Goal: Task Accomplishment & Management: Manage account settings

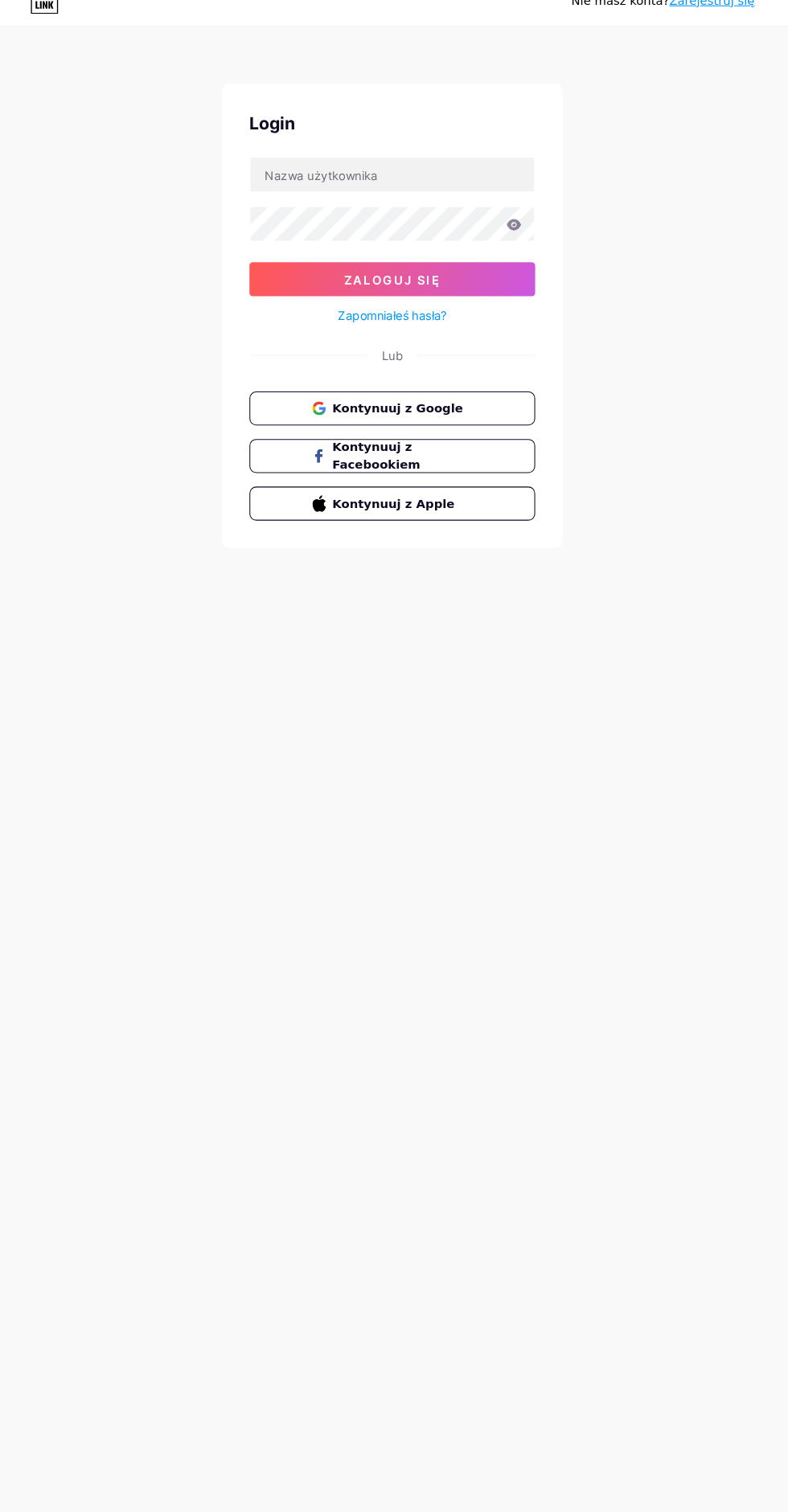
click at [457, 406] on span "Kontynuuj z Google" at bounding box center [404, 410] width 132 height 16
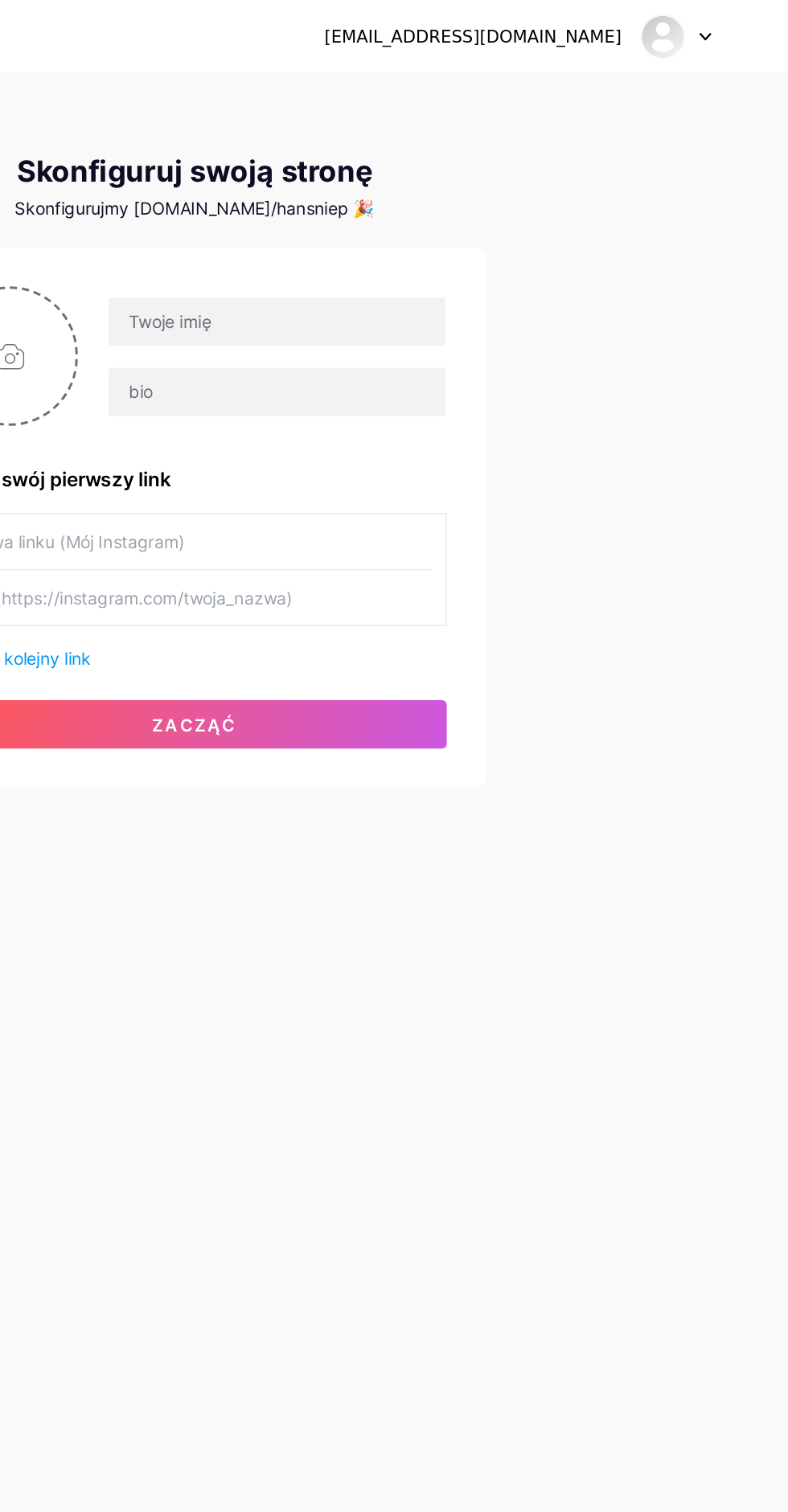
click at [711, 29] on img at bounding box center [703, 24] width 30 height 30
click at [685, 221] on div "niepopularny6432@gmail.com Panel Wyloguj Skonfiguruj swoją stronę Skonfigurujmy…" at bounding box center [394, 287] width 788 height 573
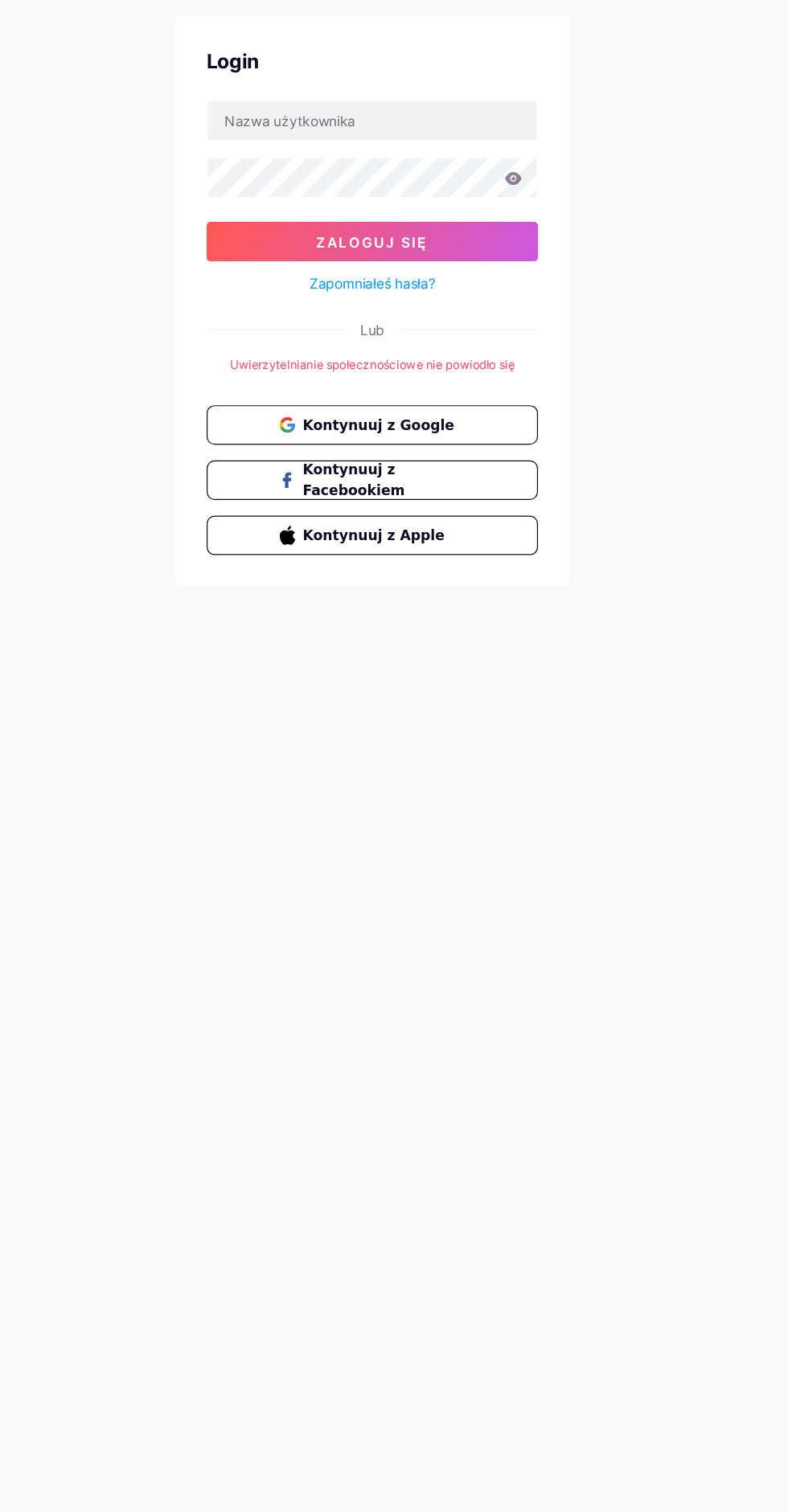
click at [479, 439] on button "Kontynuuj z Google" at bounding box center [394, 436] width 270 height 32
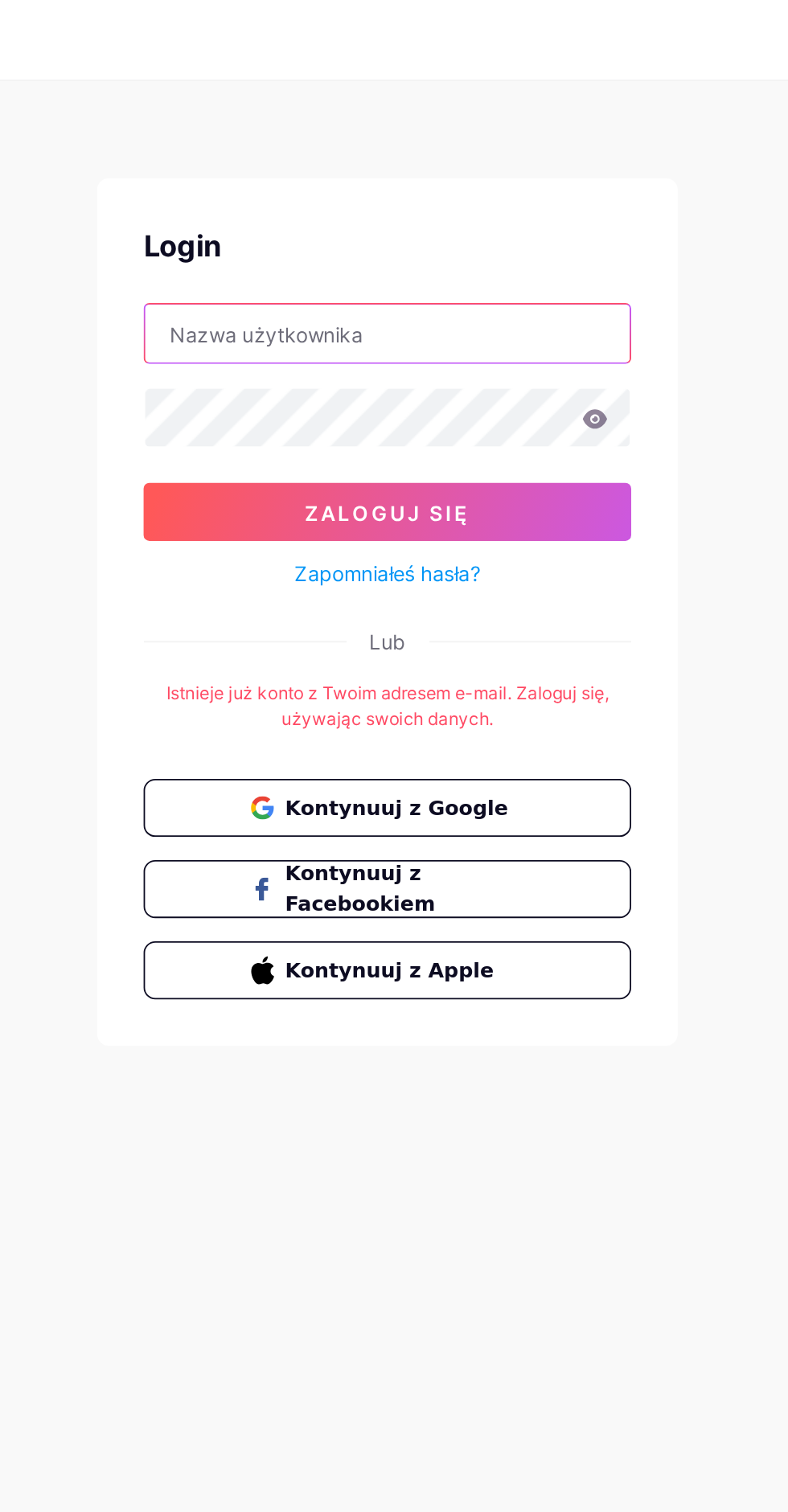
click at [466, 194] on input "text" at bounding box center [394, 188] width 268 height 32
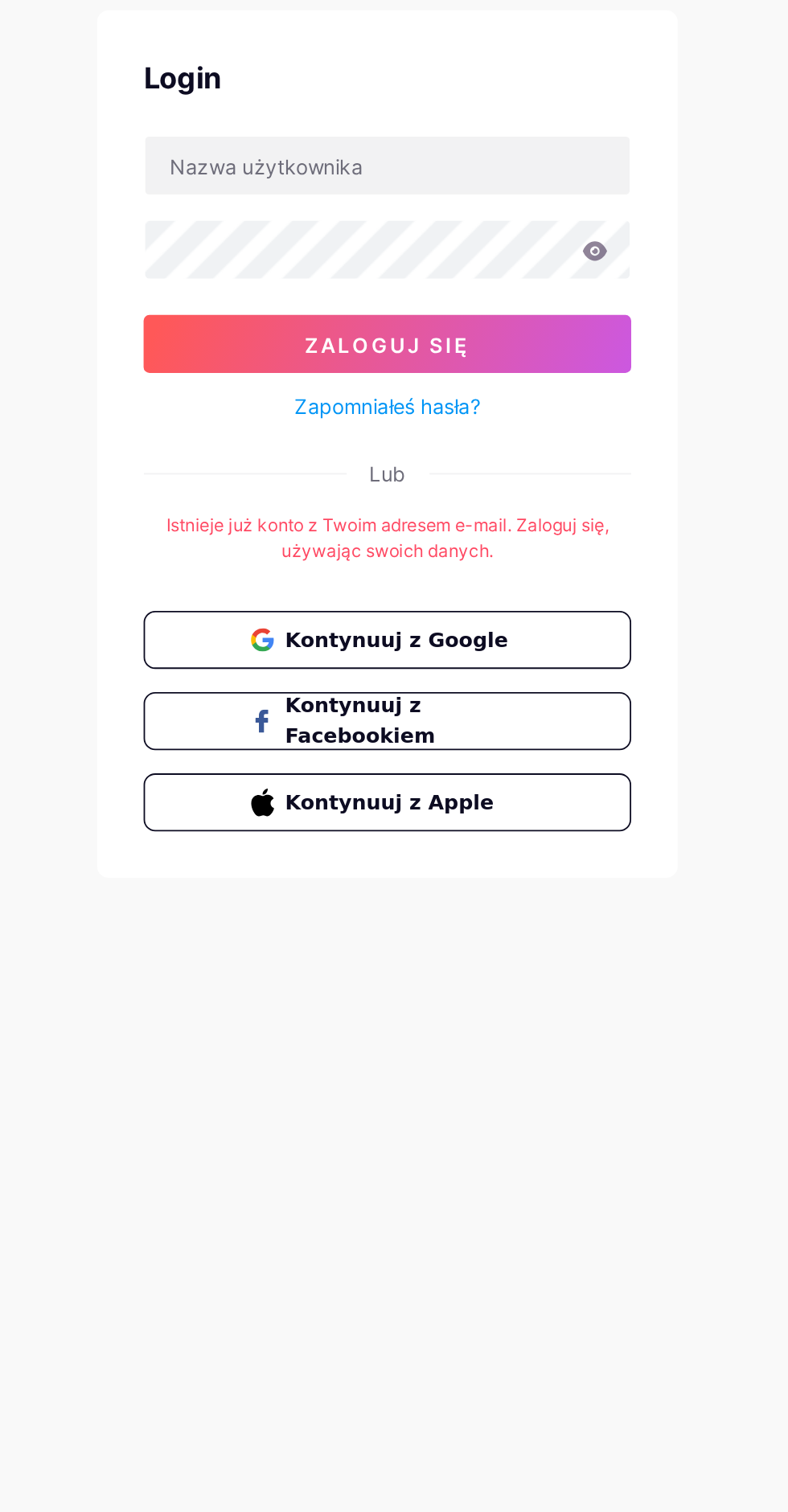
click at [454, 461] on button "Kontynuuj z Google" at bounding box center [394, 451] width 270 height 32
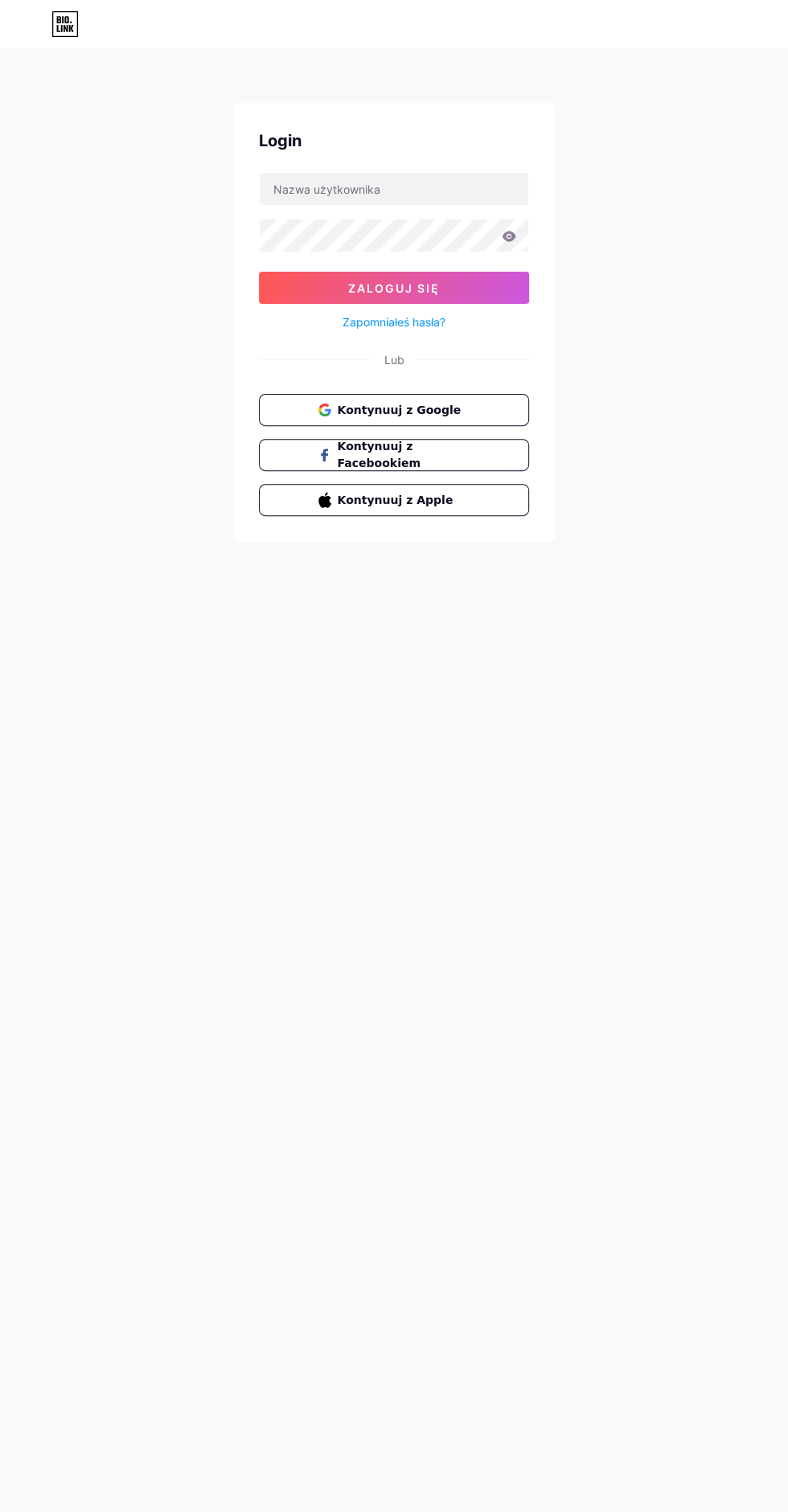
click at [476, 394] on button "Kontynuuj z Google" at bounding box center [394, 409] width 270 height 32
click at [458, 407] on span "Kontynuuj z Google" at bounding box center [404, 410] width 132 height 16
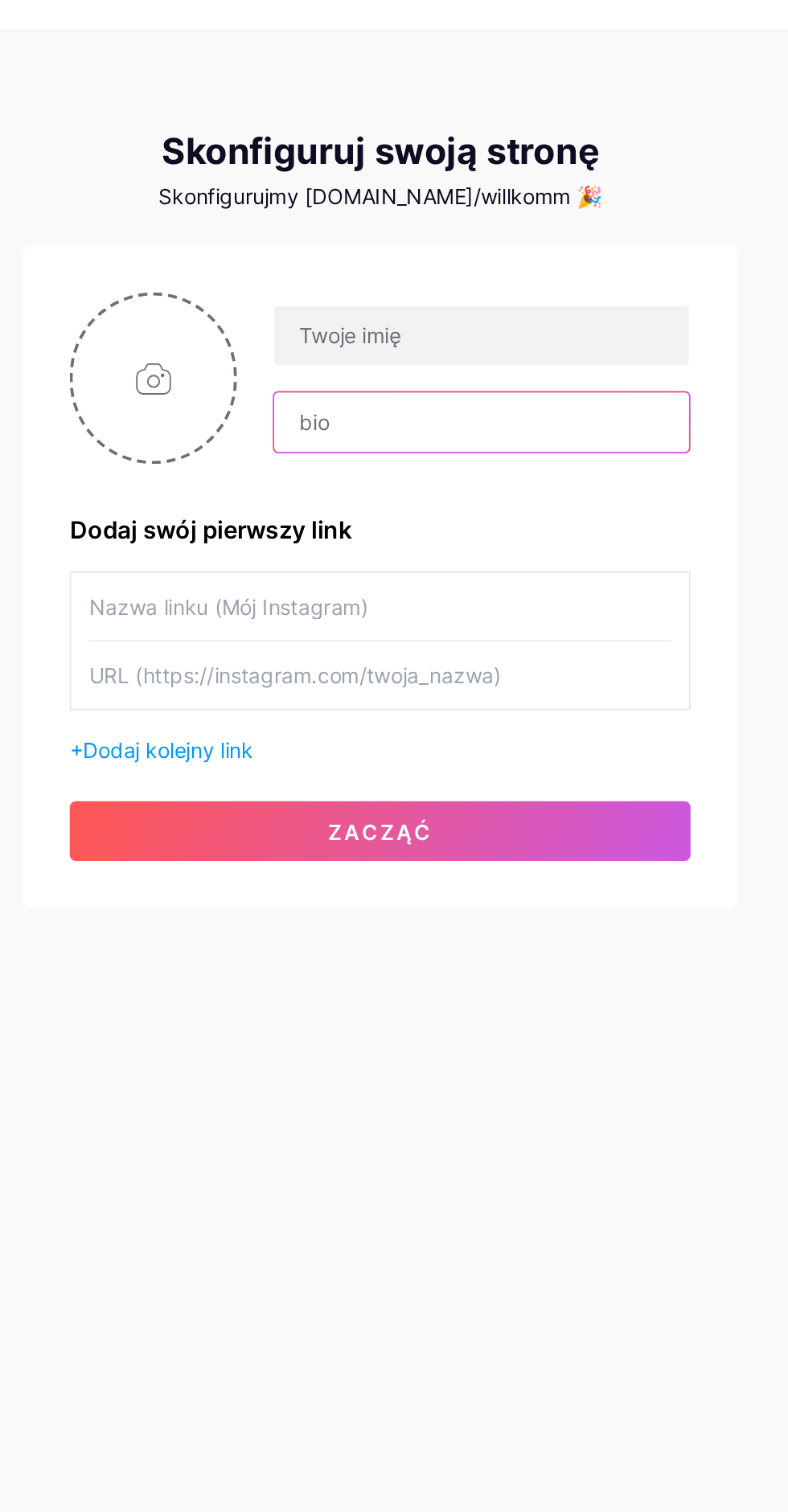
click at [509, 262] on input "text" at bounding box center [448, 259] width 224 height 32
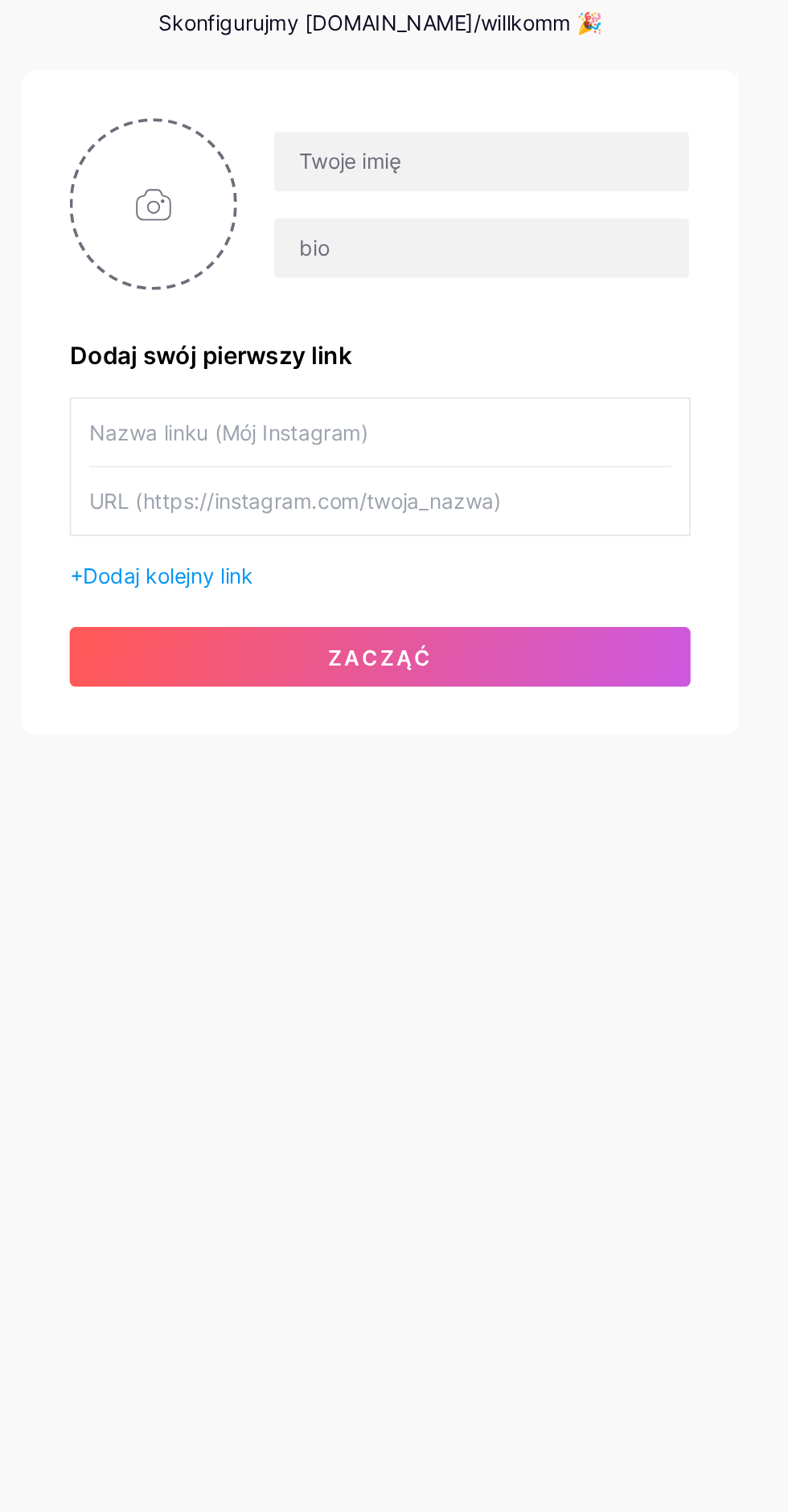
click at [520, 543] on div "gutentaghiwillkommen@gmail.com Panel Wyloguj Skonfiguruj swoją stronę Skonfigur…" at bounding box center [394, 287] width 788 height 573
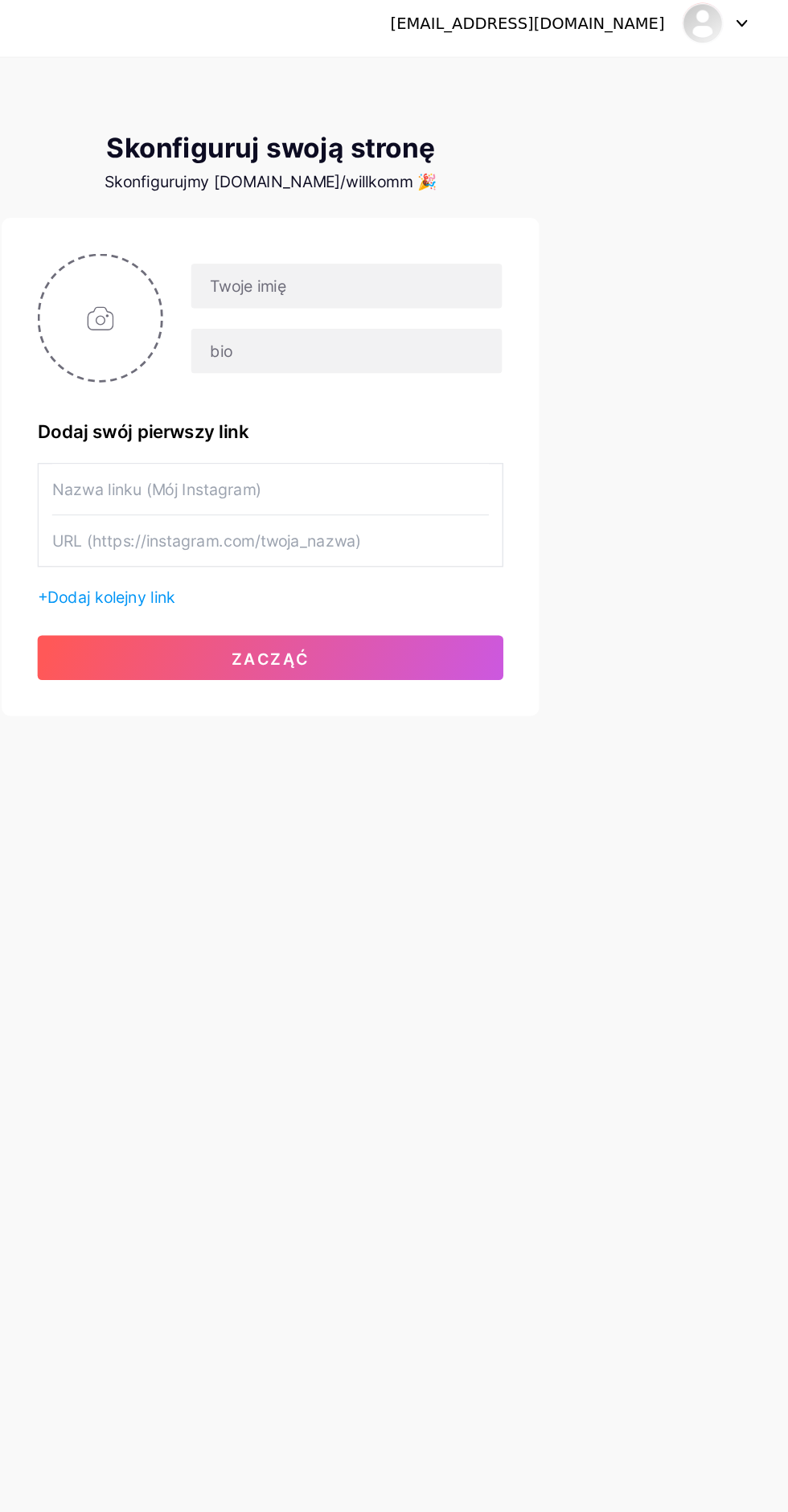
click at [707, 21] on img at bounding box center [703, 24] width 30 height 30
click at [654, 218] on div "gutentaghiwillkommen@gmail.com Panel Wyloguj Skonfiguruj swoją stronę Skonfigur…" at bounding box center [394, 287] width 788 height 573
click at [728, 22] on icon at bounding box center [731, 25] width 8 height 5
click at [650, 110] on li "Wyloguj" at bounding box center [636, 110] width 199 height 44
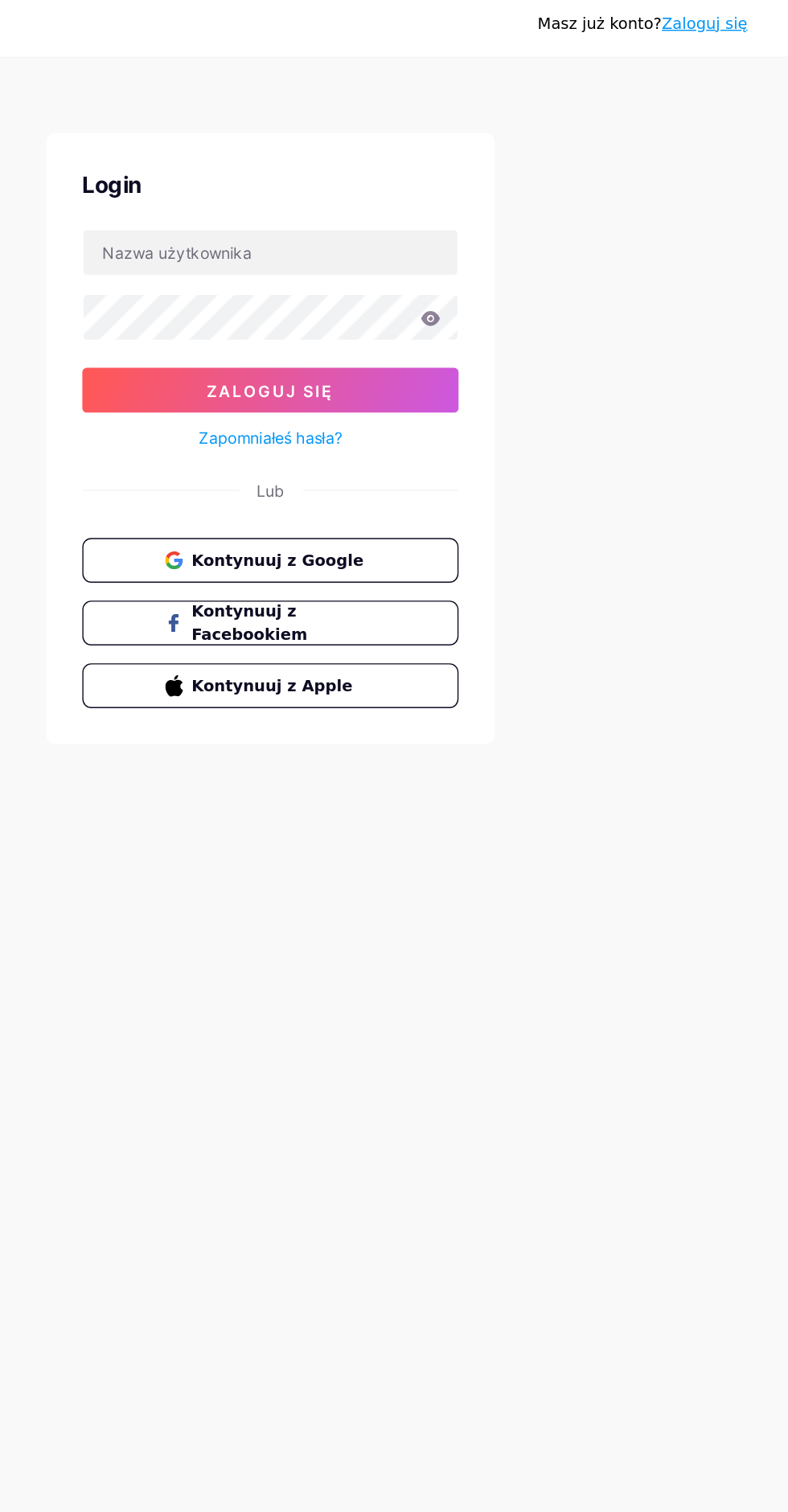
click at [469, 409] on span "Kontynuuj z Google" at bounding box center [404, 410] width 132 height 16
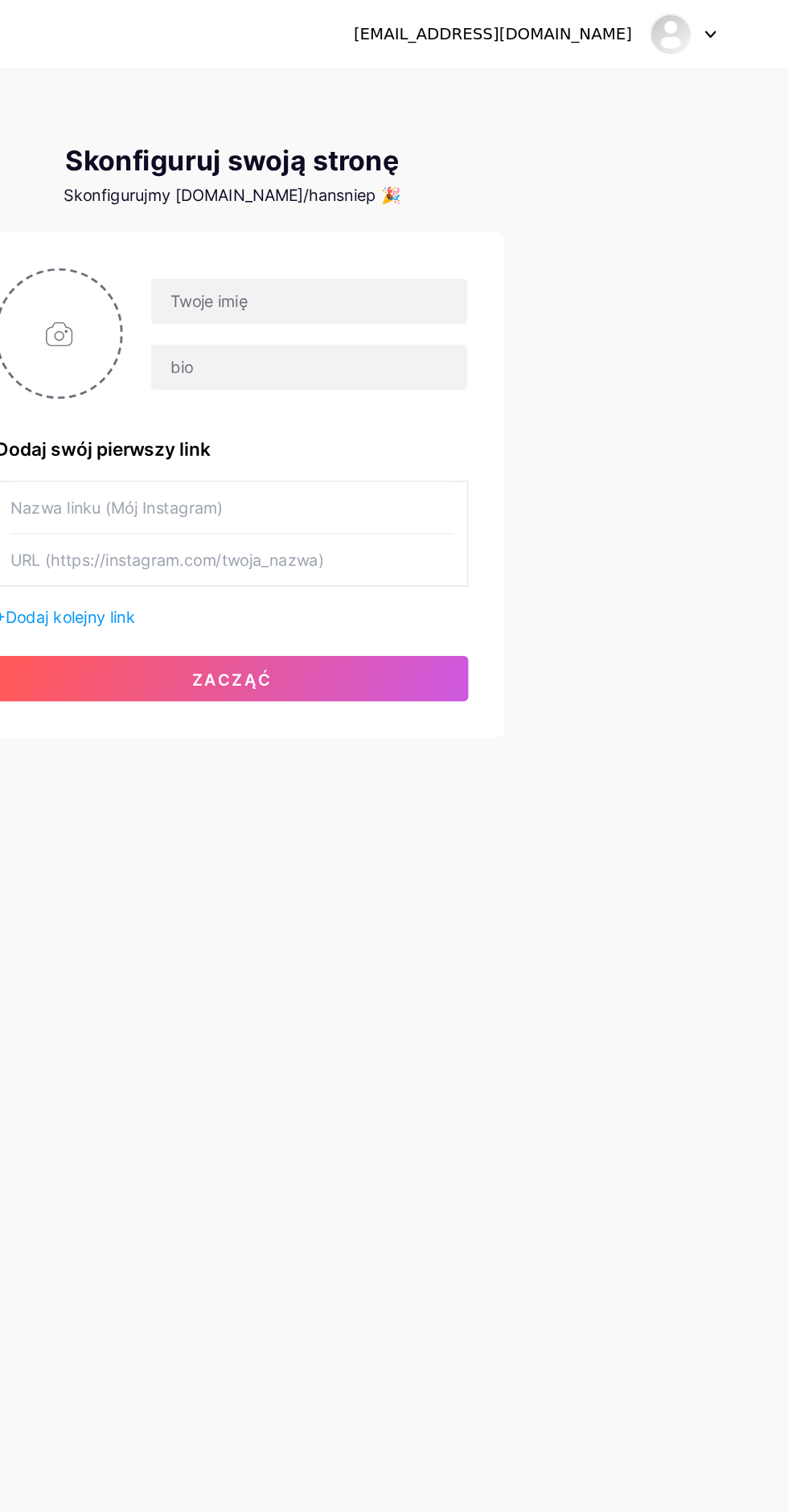
click at [719, 30] on div at bounding box center [712, 25] width 47 height 29
click at [693, 53] on link "Panel" at bounding box center [636, 66] width 199 height 44
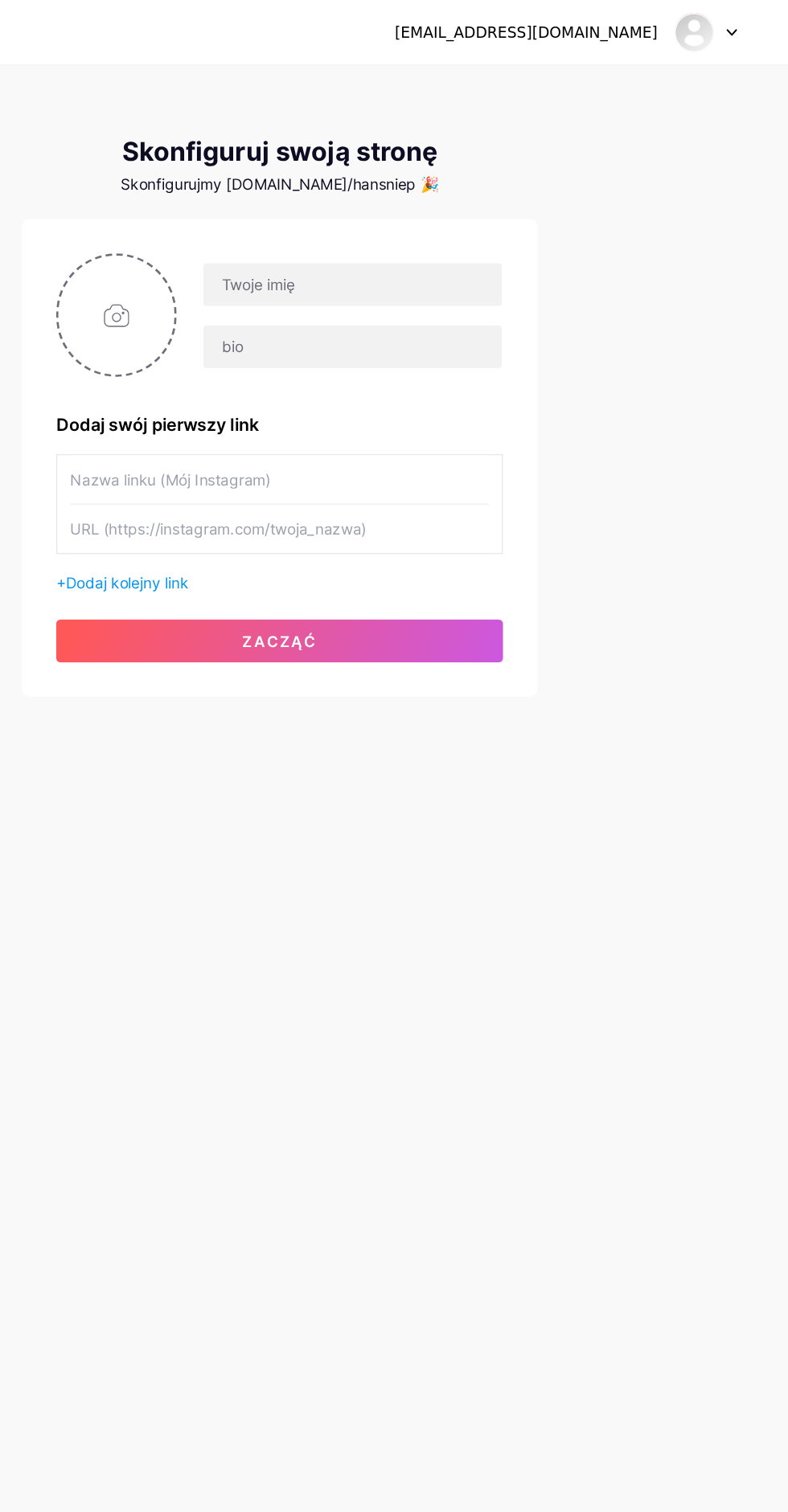
click at [731, 24] on icon at bounding box center [731, 25] width 8 height 5
click at [649, 121] on li "Wyloguj" at bounding box center [636, 110] width 199 height 44
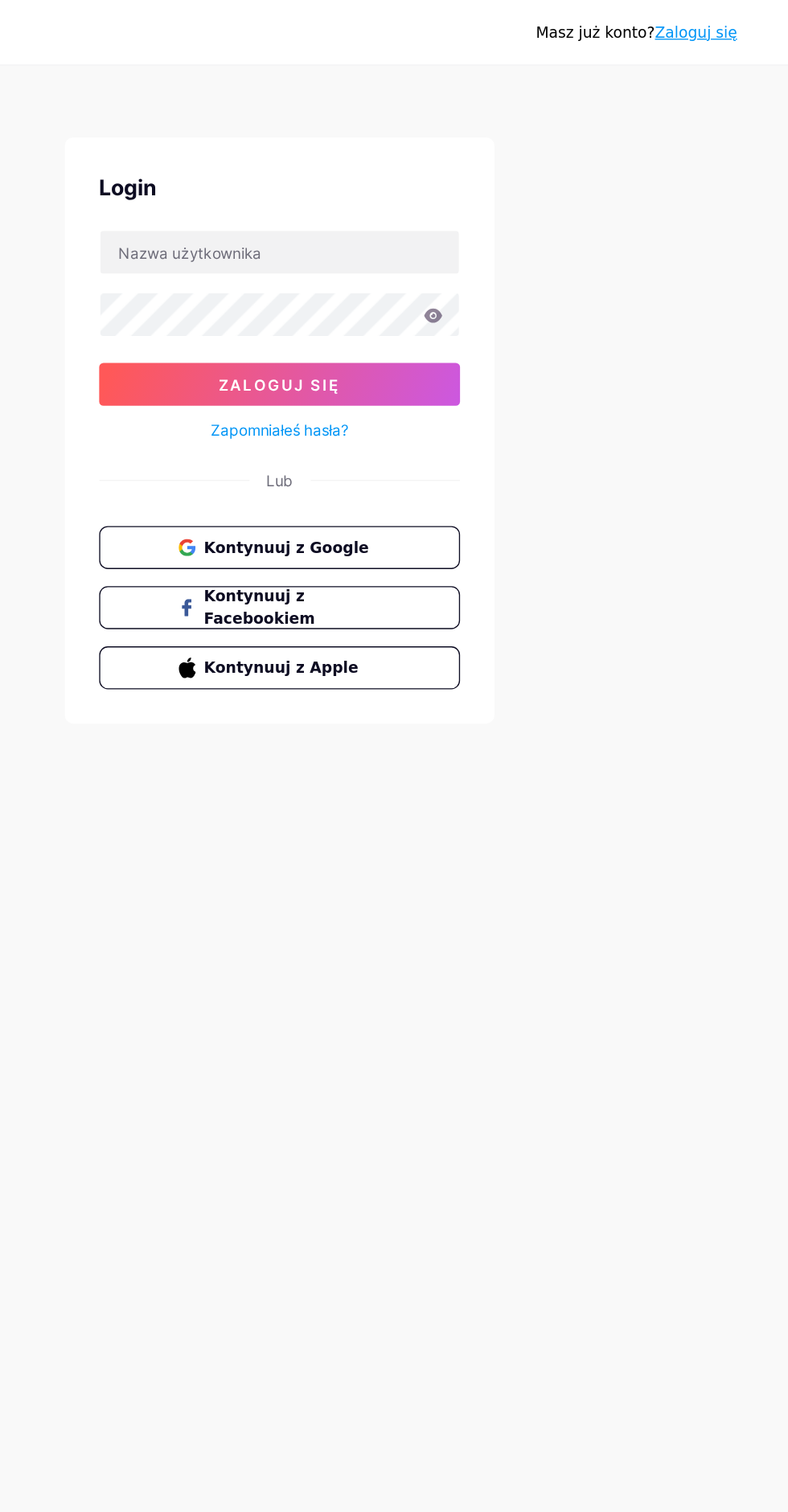
click at [487, 415] on button "Kontynuuj z Google" at bounding box center [394, 409] width 270 height 32
